Goal: Task Accomplishment & Management: Complete application form

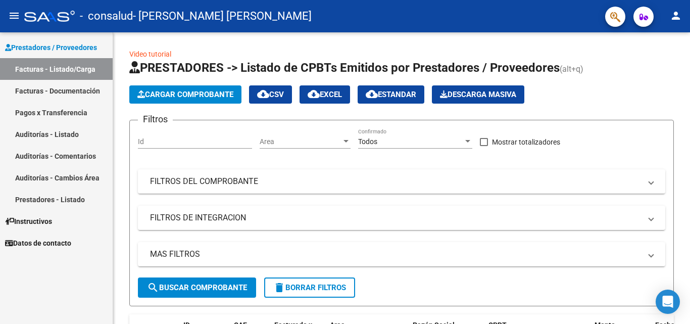
click at [66, 92] on link "Facturas - Documentación" at bounding box center [56, 91] width 113 height 22
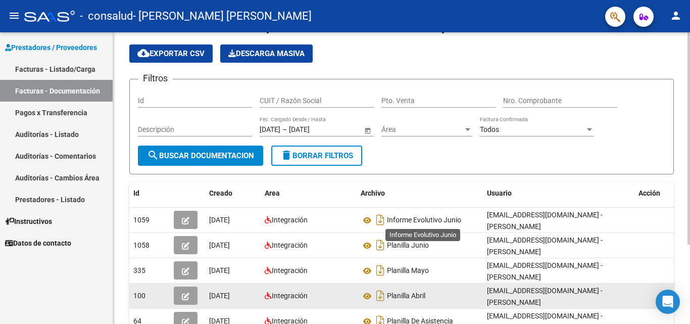
scroll to position [101, 0]
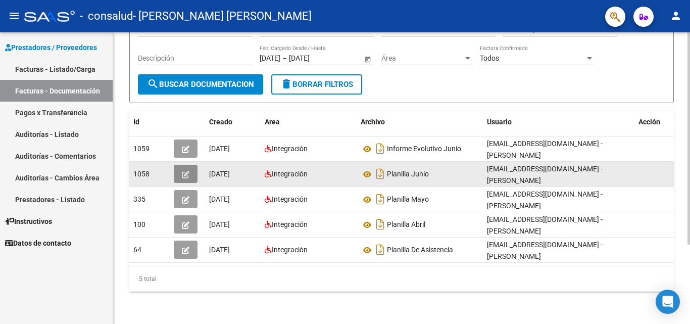
click at [184, 176] on icon "button" at bounding box center [186, 175] width 8 height 8
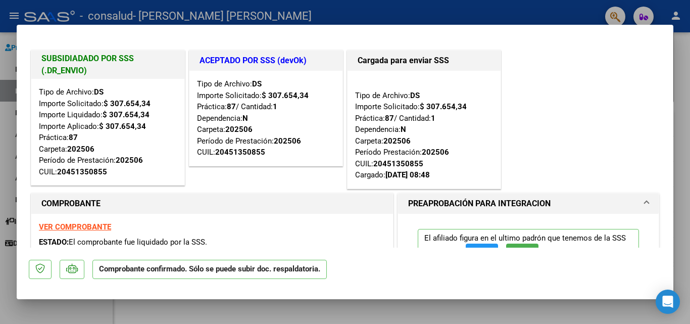
click at [685, 74] on div at bounding box center [345, 162] width 690 height 324
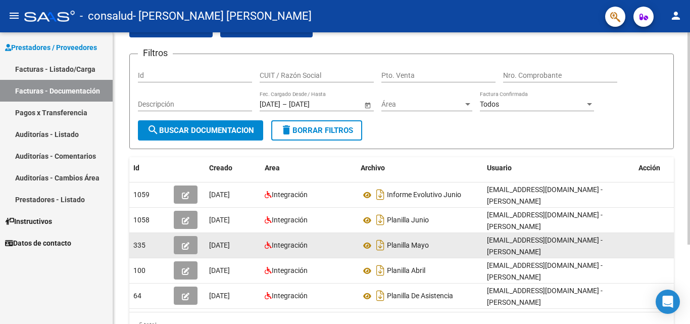
scroll to position [109, 0]
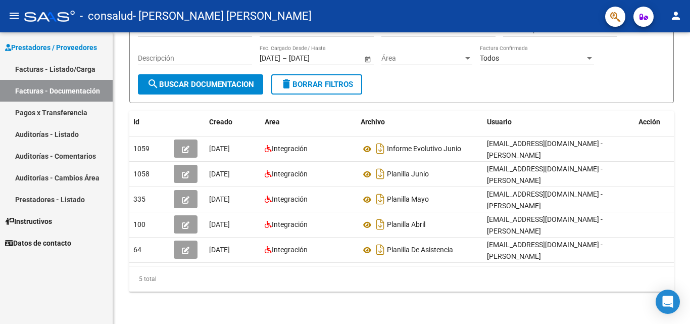
click at [61, 67] on link "Facturas - Listado/Carga" at bounding box center [56, 69] width 113 height 22
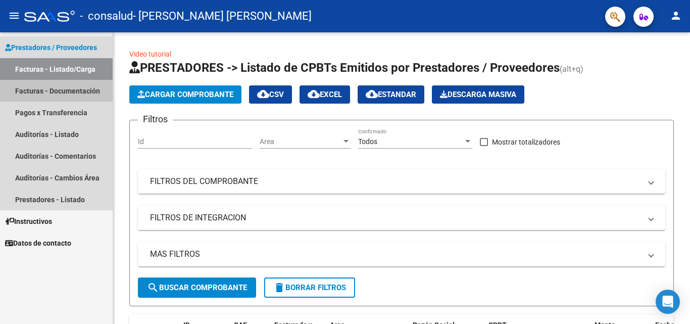
click at [77, 90] on link "Facturas - Documentación" at bounding box center [56, 91] width 113 height 22
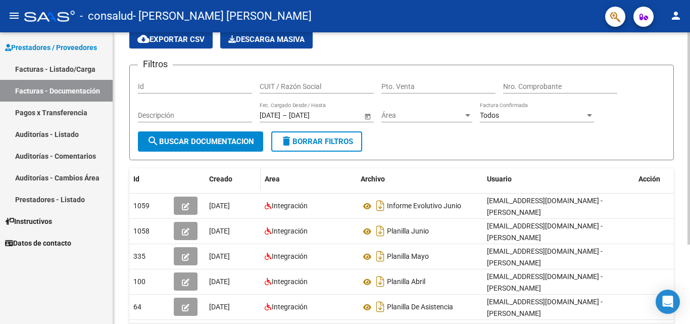
scroll to position [101, 0]
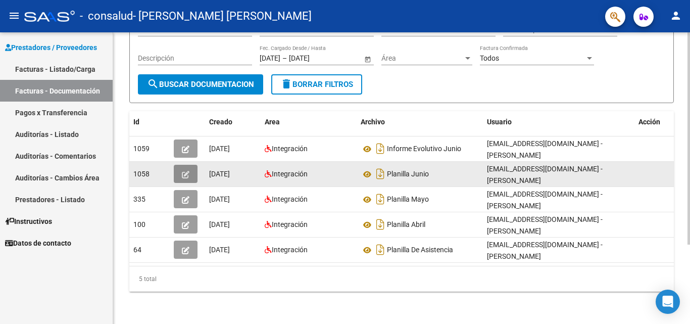
click at [180, 175] on button "button" at bounding box center [186, 174] width 24 height 18
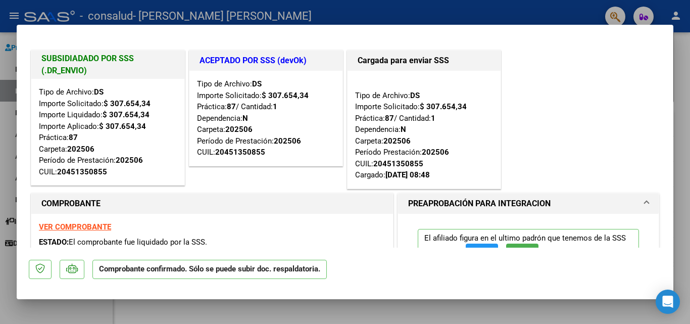
click at [682, 66] on div at bounding box center [345, 162] width 690 height 324
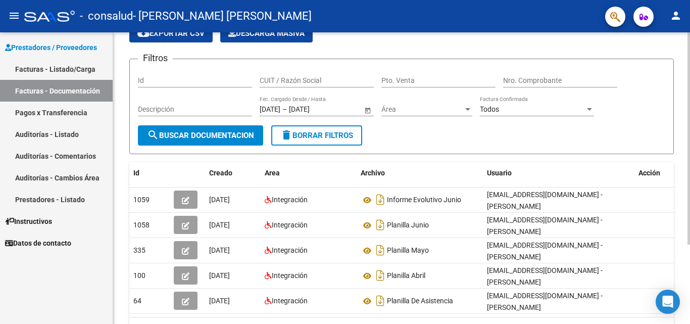
scroll to position [0, 0]
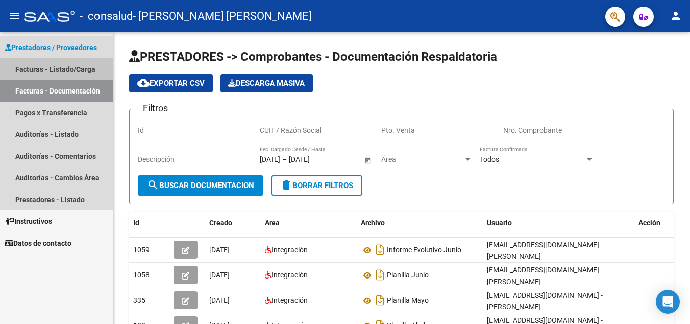
click at [58, 68] on link "Facturas - Listado/Carga" at bounding box center [56, 69] width 113 height 22
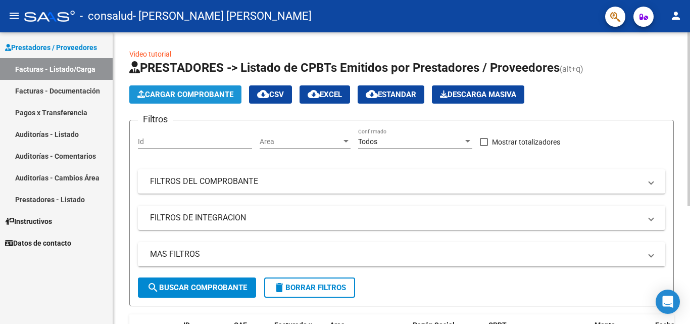
click at [196, 95] on span "Cargar Comprobante" at bounding box center [185, 94] width 96 height 9
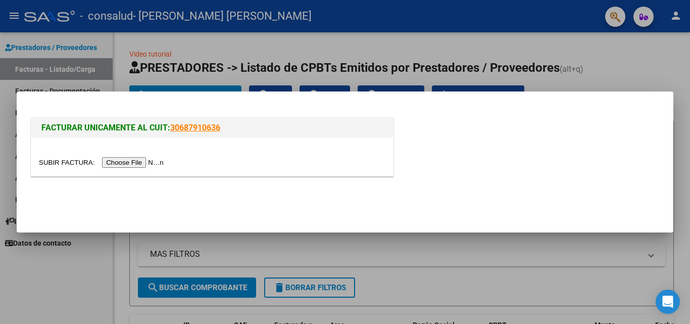
click at [150, 166] on input "file" at bounding box center [103, 162] width 128 height 11
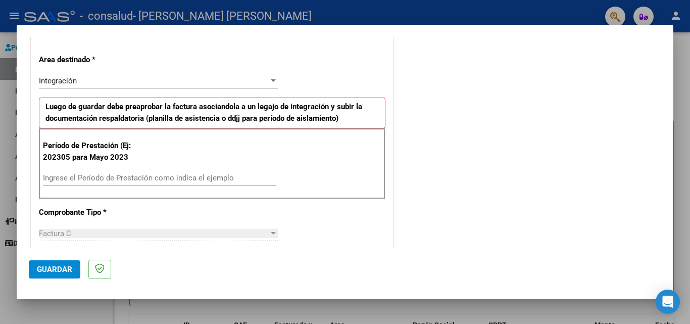
scroll to position [253, 0]
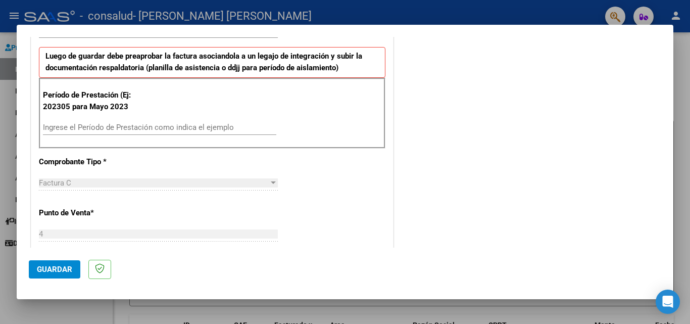
click at [107, 131] on input "Ingrese el Período de Prestación como indica el ejemplo" at bounding box center [159, 127] width 233 height 9
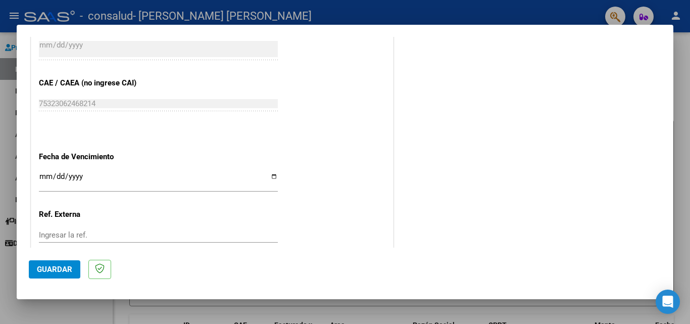
scroll to position [657, 0]
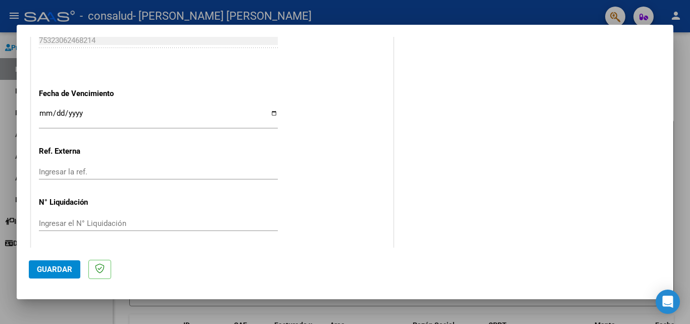
type input "202507"
click at [40, 112] on input "Ingresar la fecha" at bounding box center [158, 117] width 239 height 16
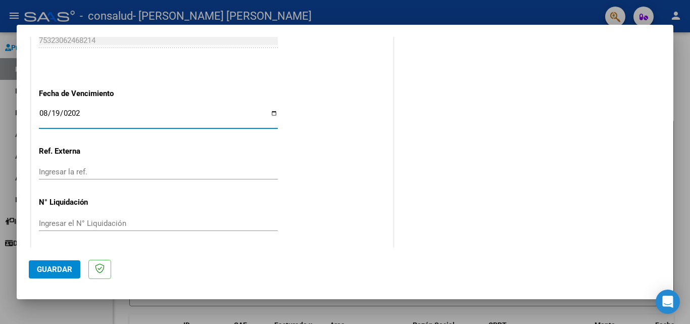
type input "[DATE]"
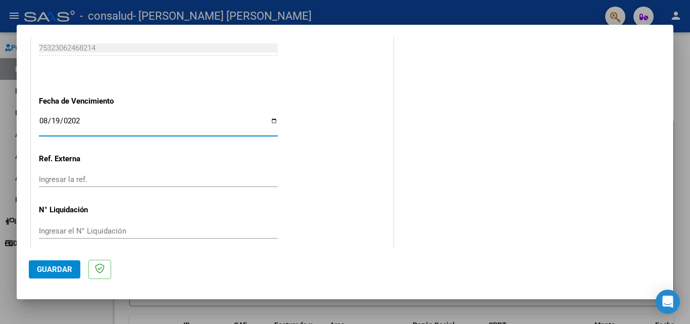
scroll to position [659, 0]
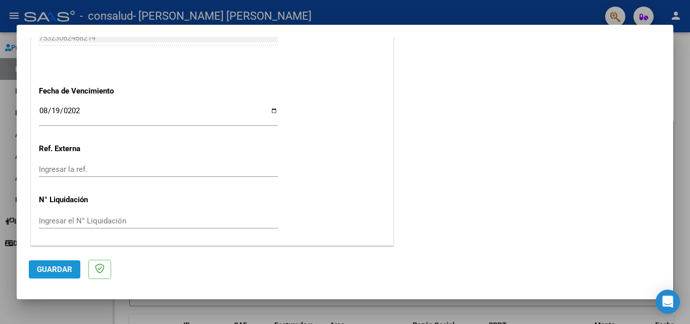
click at [43, 266] on span "Guardar" at bounding box center [54, 269] width 35 height 9
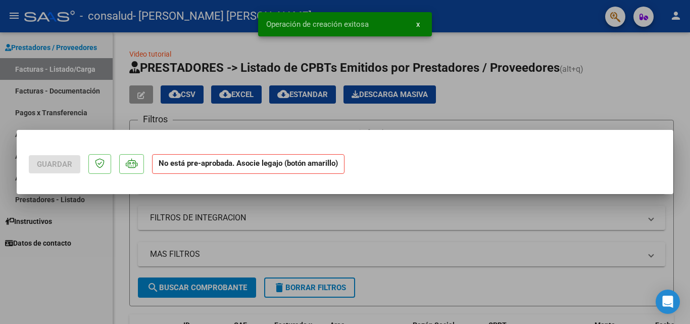
scroll to position [0, 0]
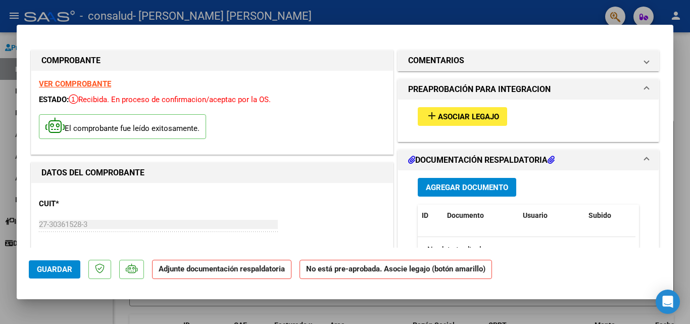
click at [470, 116] on span "Asociar Legajo" at bounding box center [468, 116] width 61 height 9
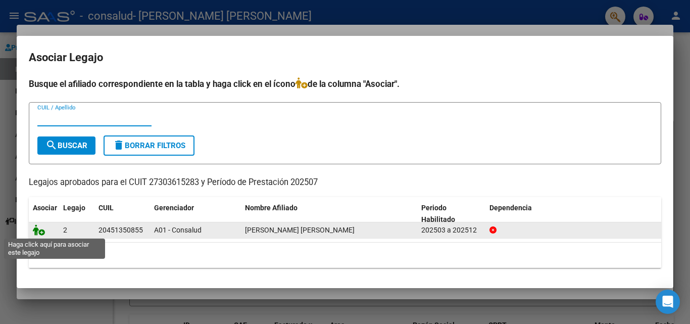
click at [41, 232] on icon at bounding box center [39, 229] width 12 height 11
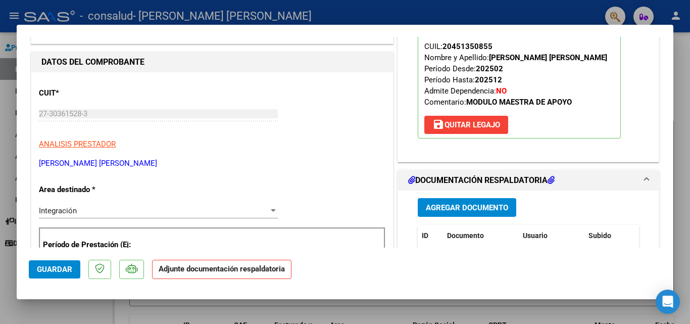
scroll to position [152, 0]
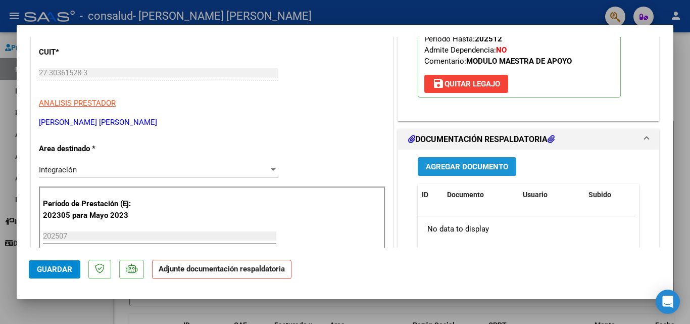
click at [482, 164] on span "Agregar Documento" at bounding box center [467, 166] width 82 height 9
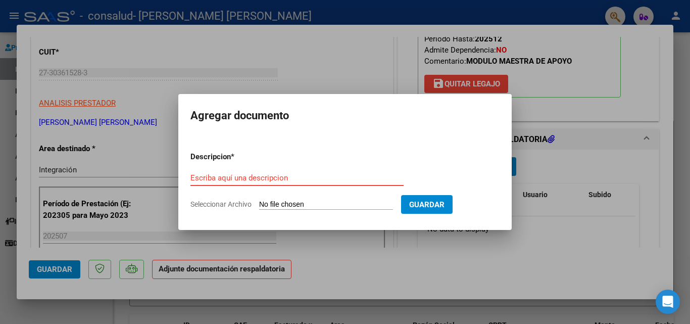
click at [221, 176] on input "Escriba aquí una descripcion" at bounding box center [296, 177] width 213 height 9
click at [279, 208] on input "Seleccionar Archivo" at bounding box center [326, 205] width 134 height 10
type input "C:\fakepath\planilla julio.pdf"
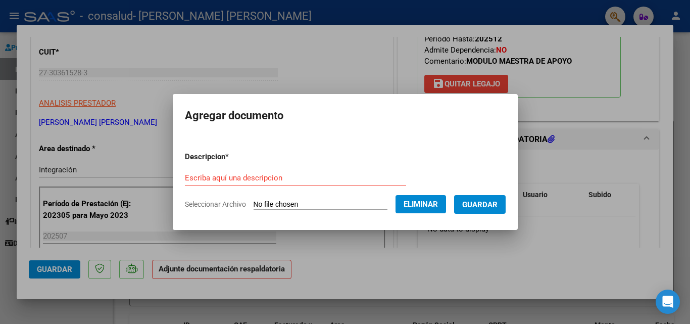
click at [209, 170] on div "Escriba aquí una descripcion" at bounding box center [295, 177] width 221 height 15
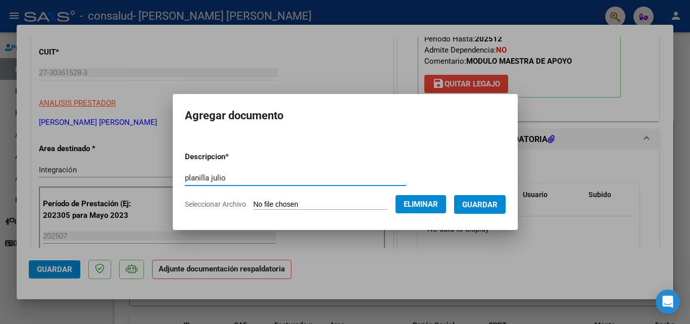
type input "planilla julio"
click at [484, 205] on span "Guardar" at bounding box center [479, 204] width 35 height 9
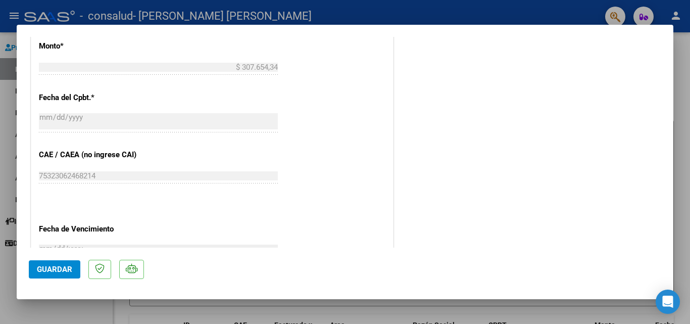
scroll to position [694, 0]
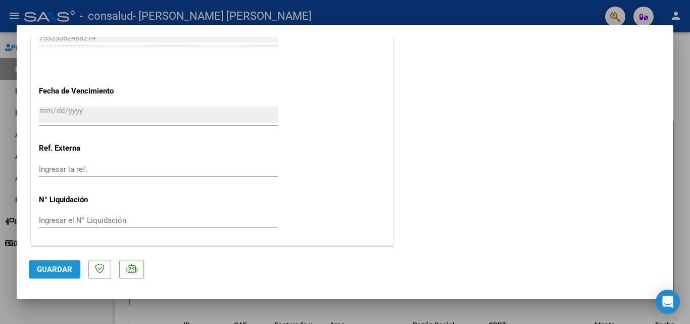
click at [57, 273] on span "Guardar" at bounding box center [54, 269] width 35 height 9
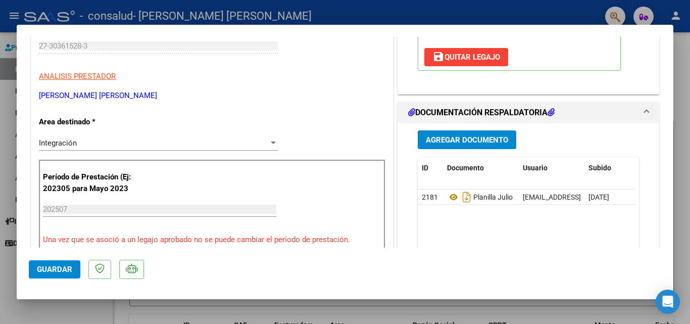
scroll to position [202, 0]
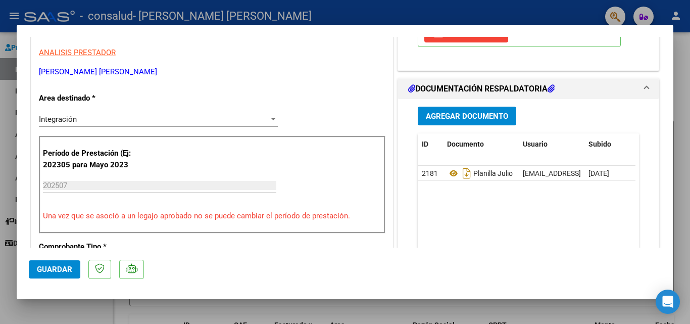
click at [54, 268] on span "Guardar" at bounding box center [54, 269] width 35 height 9
click at [231, 120] on div "Integración" at bounding box center [154, 119] width 230 height 9
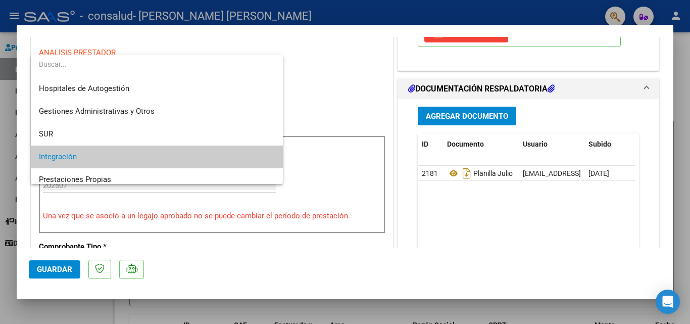
scroll to position [38, 0]
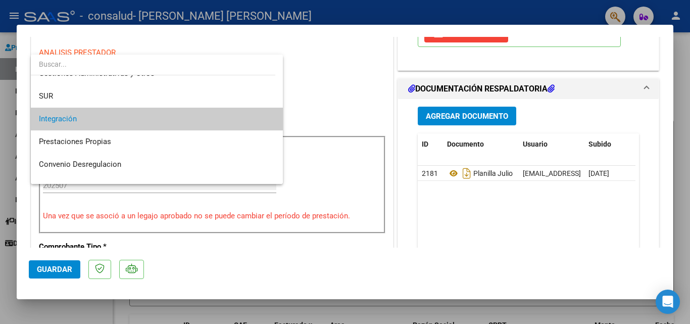
click at [231, 121] on span "Integración" at bounding box center [157, 119] width 236 height 23
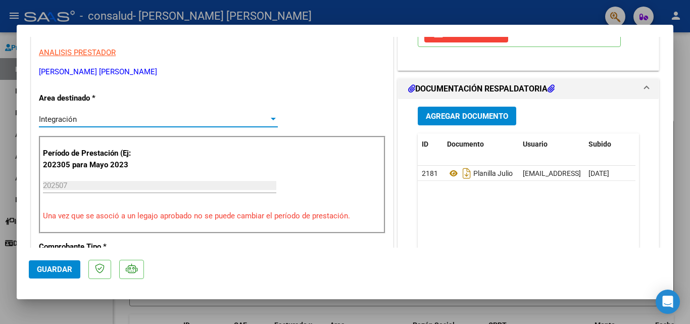
drag, startPoint x: 674, startPoint y: 109, endPoint x: 248, endPoint y: 137, distance: 427.2
click at [674, 110] on div at bounding box center [345, 162] width 690 height 324
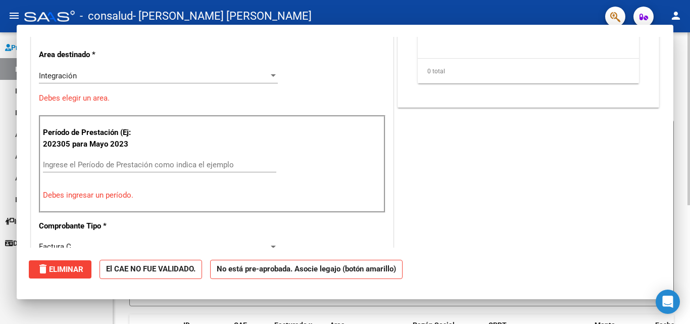
scroll to position [0, 0]
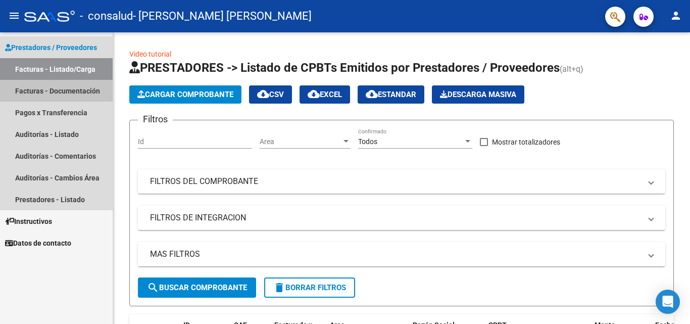
click at [44, 88] on link "Facturas - Documentación" at bounding box center [56, 91] width 113 height 22
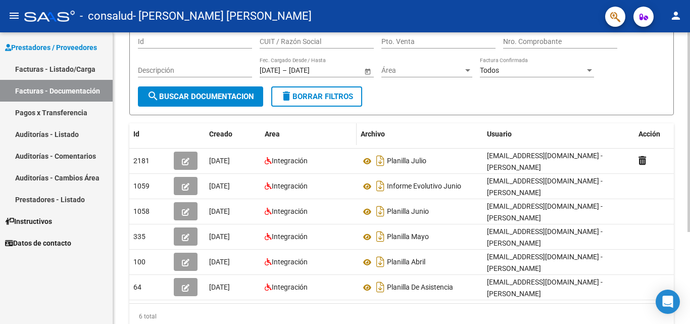
scroll to position [101, 0]
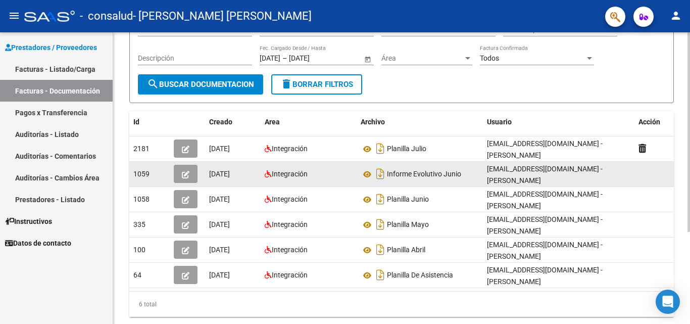
click at [184, 174] on icon "button" at bounding box center [186, 175] width 8 height 8
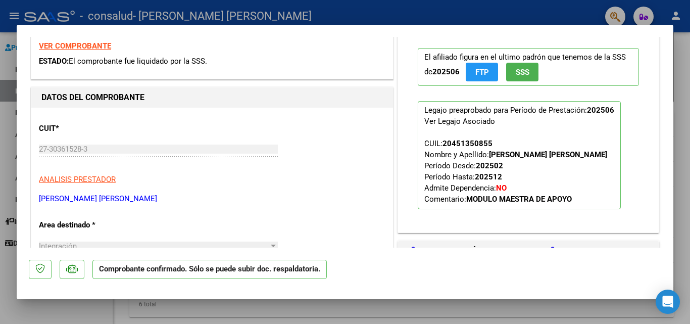
scroll to position [0, 0]
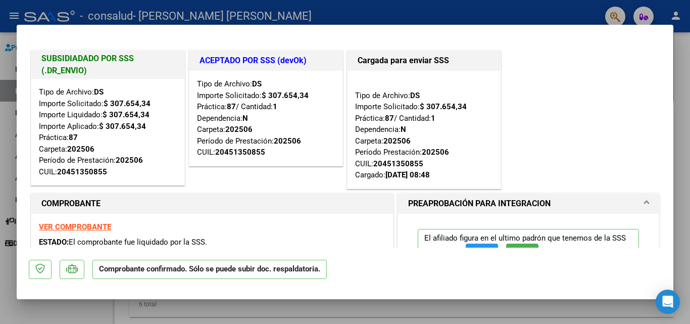
click at [680, 117] on div at bounding box center [345, 162] width 690 height 324
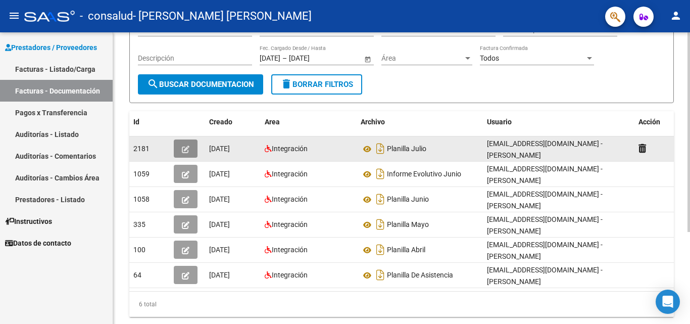
click at [184, 150] on icon "button" at bounding box center [186, 149] width 8 height 8
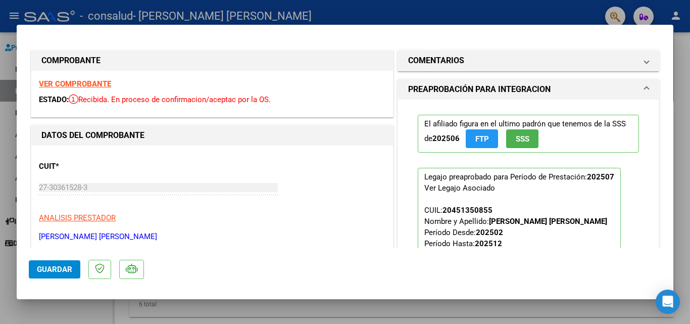
click at [684, 165] on div at bounding box center [345, 162] width 690 height 324
type input "$ 0,00"
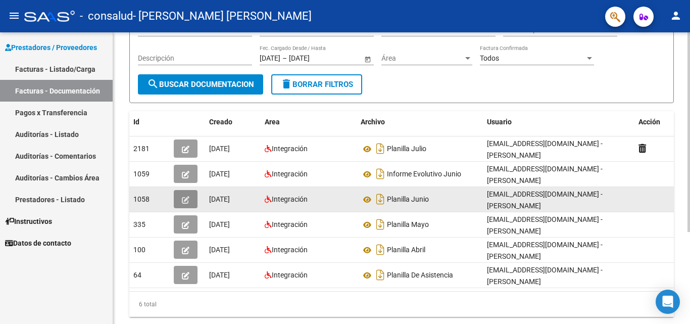
click at [189, 198] on icon "button" at bounding box center [186, 200] width 8 height 8
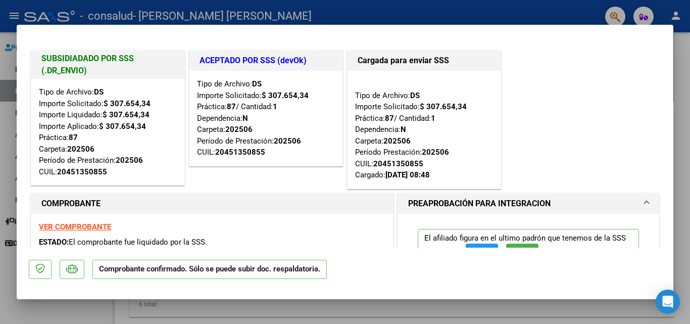
click at [679, 190] on div at bounding box center [345, 162] width 690 height 324
type input "$ 0,00"
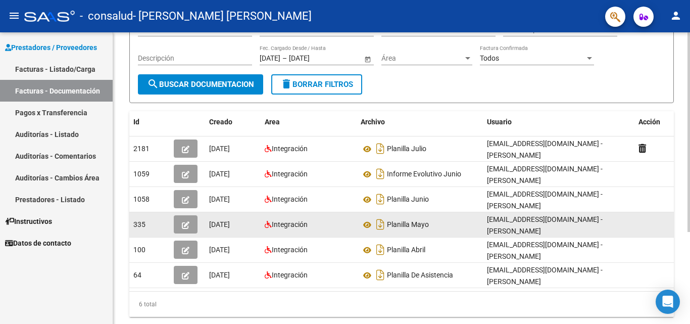
click at [185, 224] on icon "button" at bounding box center [186, 225] width 8 height 8
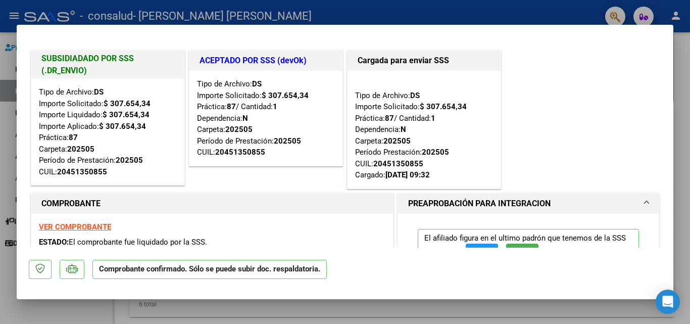
drag, startPoint x: 681, startPoint y: 204, endPoint x: 668, endPoint y: 210, distance: 14.5
click at [680, 204] on div at bounding box center [345, 162] width 690 height 324
